Goal: Information Seeking & Learning: Learn about a topic

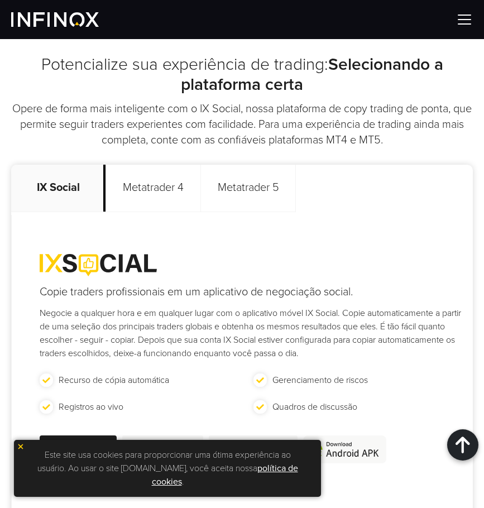
scroll to position [652, 0]
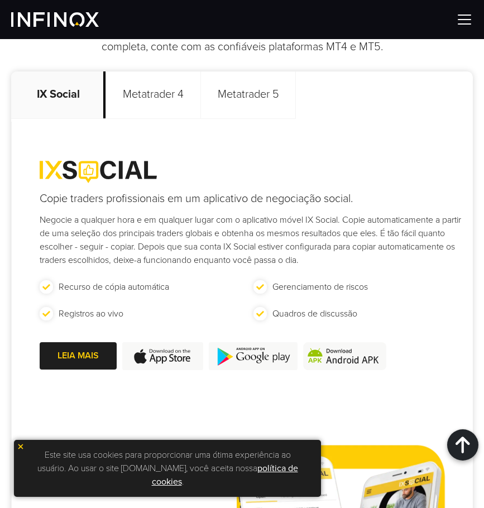
click at [168, 107] on p "Metatrader 4" at bounding box center [153, 94] width 95 height 47
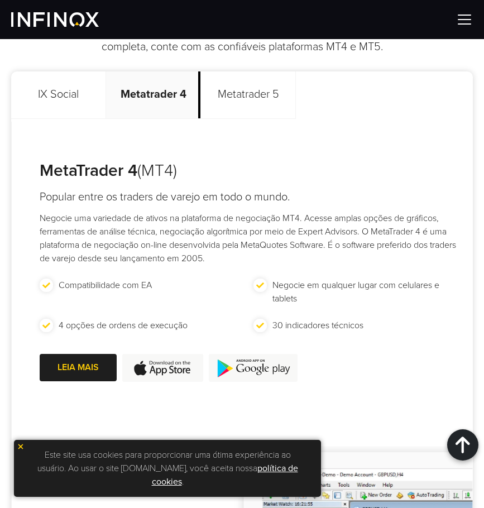
scroll to position [0, 0]
click at [236, 102] on p "Metatrader 5" at bounding box center [248, 94] width 95 height 47
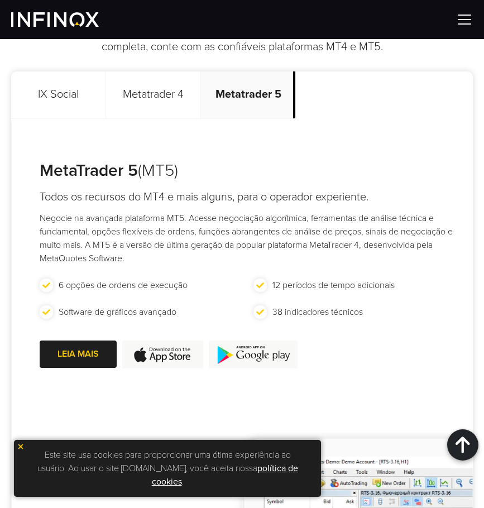
click at [157, 100] on p "Metatrader 4" at bounding box center [153, 94] width 95 height 47
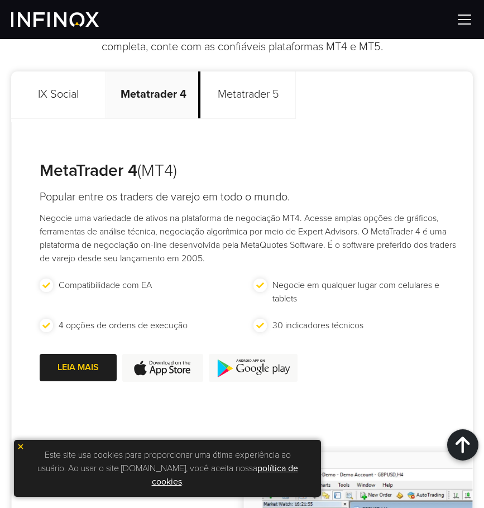
click at [86, 99] on p "IX Social" at bounding box center [58, 94] width 95 height 47
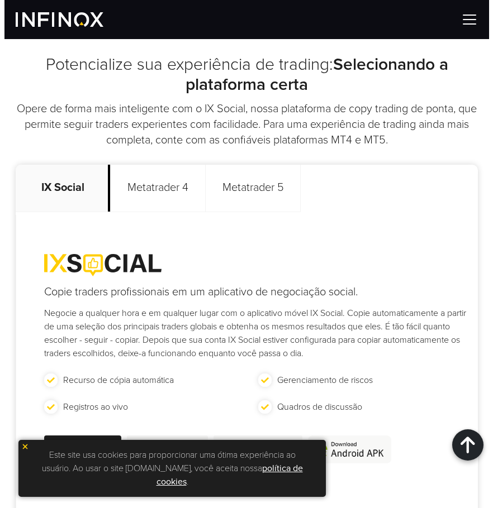
scroll to position [279, 0]
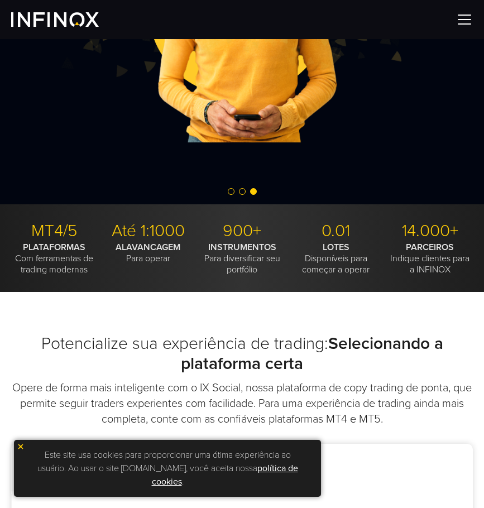
click at [469, 22] on img at bounding box center [464, 19] width 17 height 17
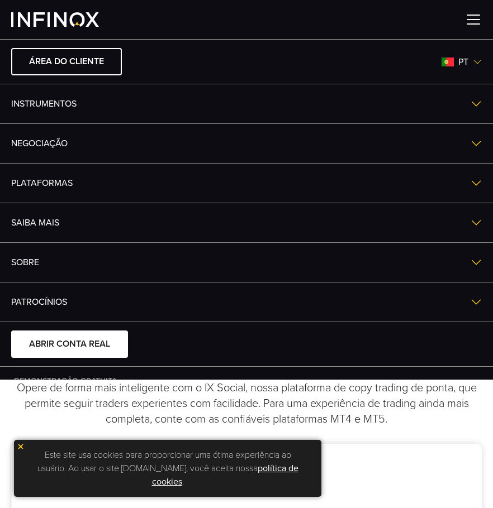
scroll to position [0, 0]
click at [444, 101] on link "Instrumentos" at bounding box center [246, 103] width 493 height 39
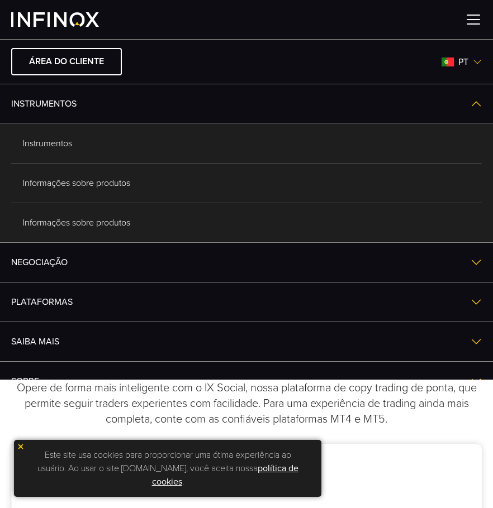
click at [394, 257] on link "NEGOCIAÇÃO" at bounding box center [246, 262] width 493 height 39
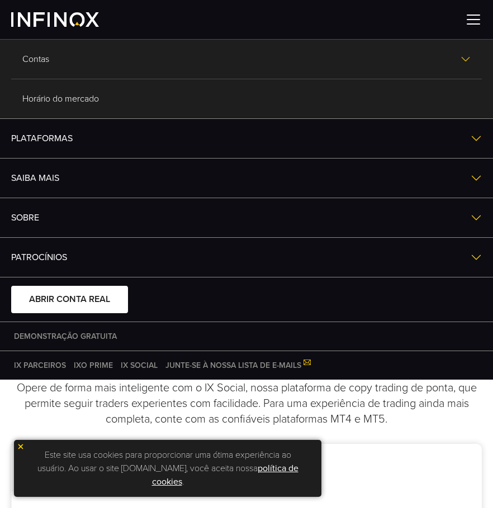
click at [476, 30] on div at bounding box center [246, 19] width 493 height 39
click at [474, 19] on img at bounding box center [473, 19] width 17 height 17
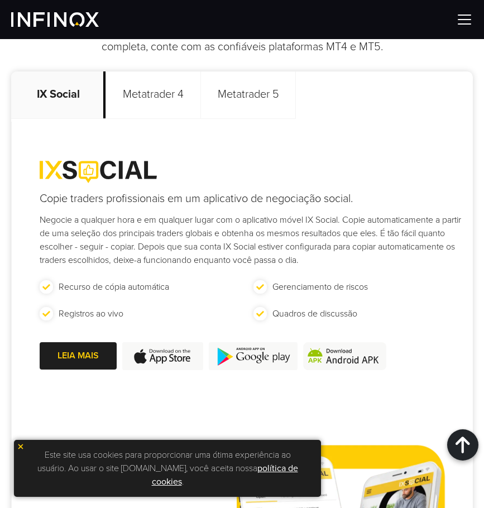
click at [173, 88] on p "Metatrader 4" at bounding box center [153, 94] width 95 height 47
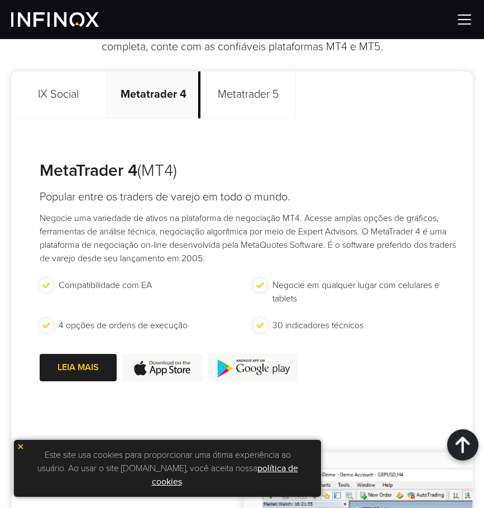
click at [232, 89] on p "Metatrader 5" at bounding box center [248, 94] width 95 height 47
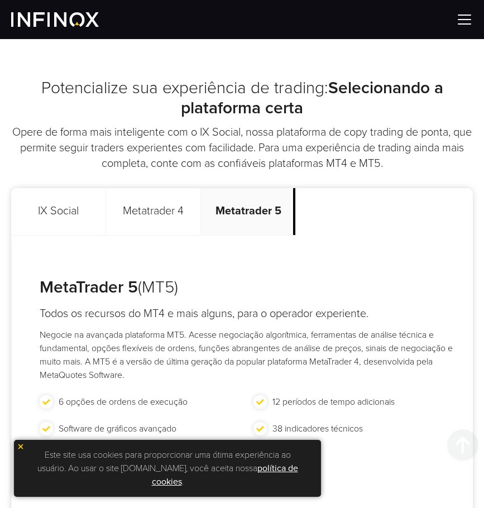
scroll to position [558, 0]
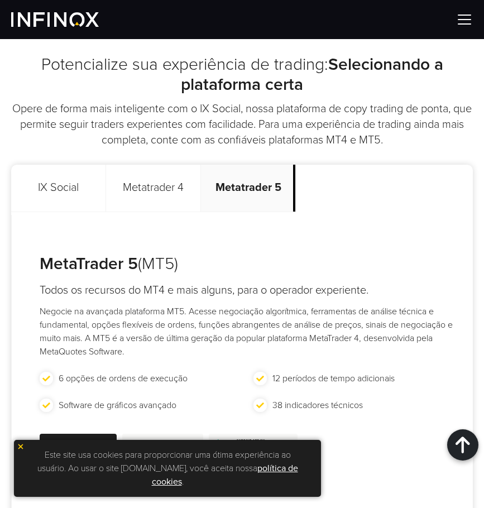
click at [159, 187] on p "Metatrader 4" at bounding box center [153, 188] width 95 height 47
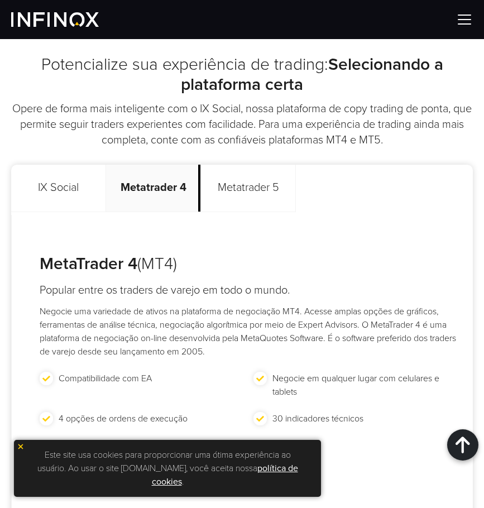
click at [261, 199] on p "Metatrader 5" at bounding box center [248, 188] width 95 height 47
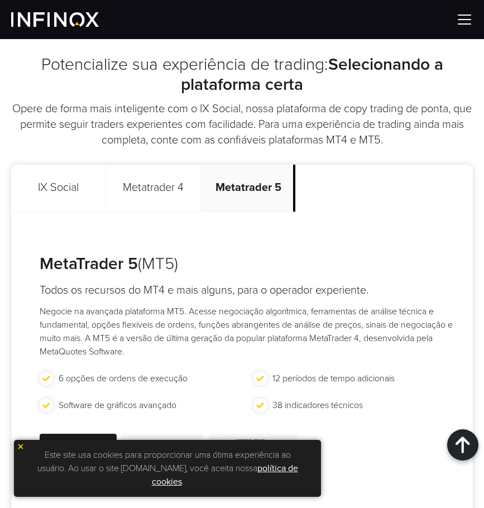
click at [170, 198] on p "Metatrader 4" at bounding box center [153, 188] width 95 height 47
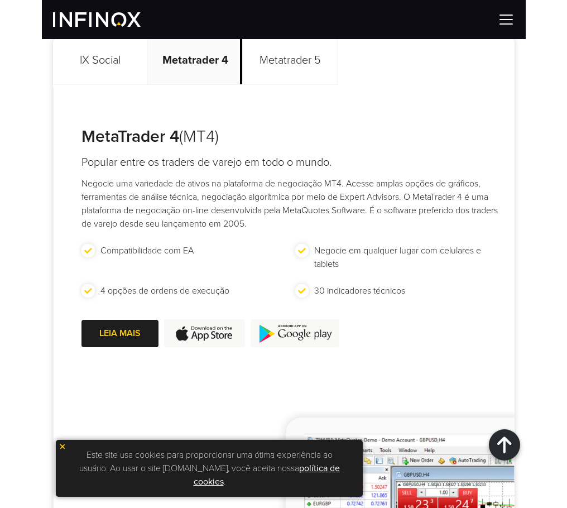
scroll to position [431, 0]
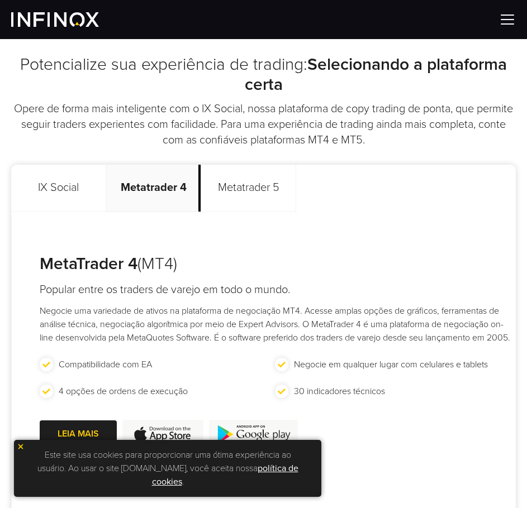
click at [21, 447] on img at bounding box center [21, 447] width 8 height 8
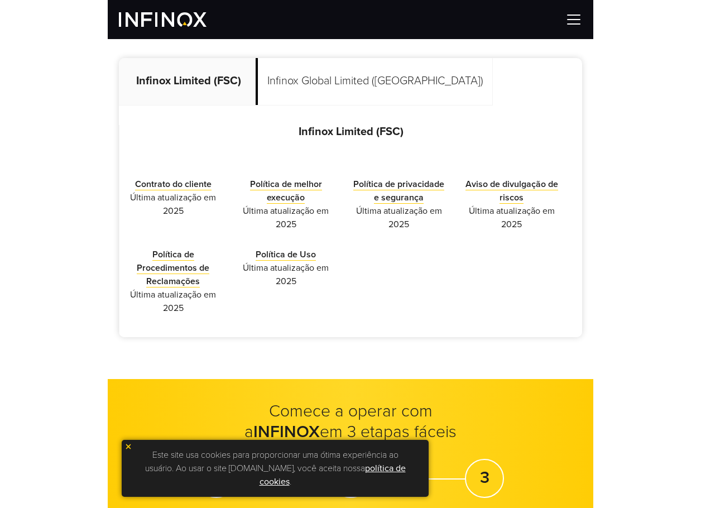
scroll to position [465, 0]
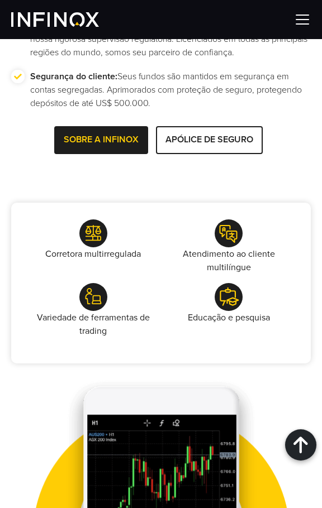
scroll to position [5347, 0]
